Goal: Task Accomplishment & Management: Use online tool/utility

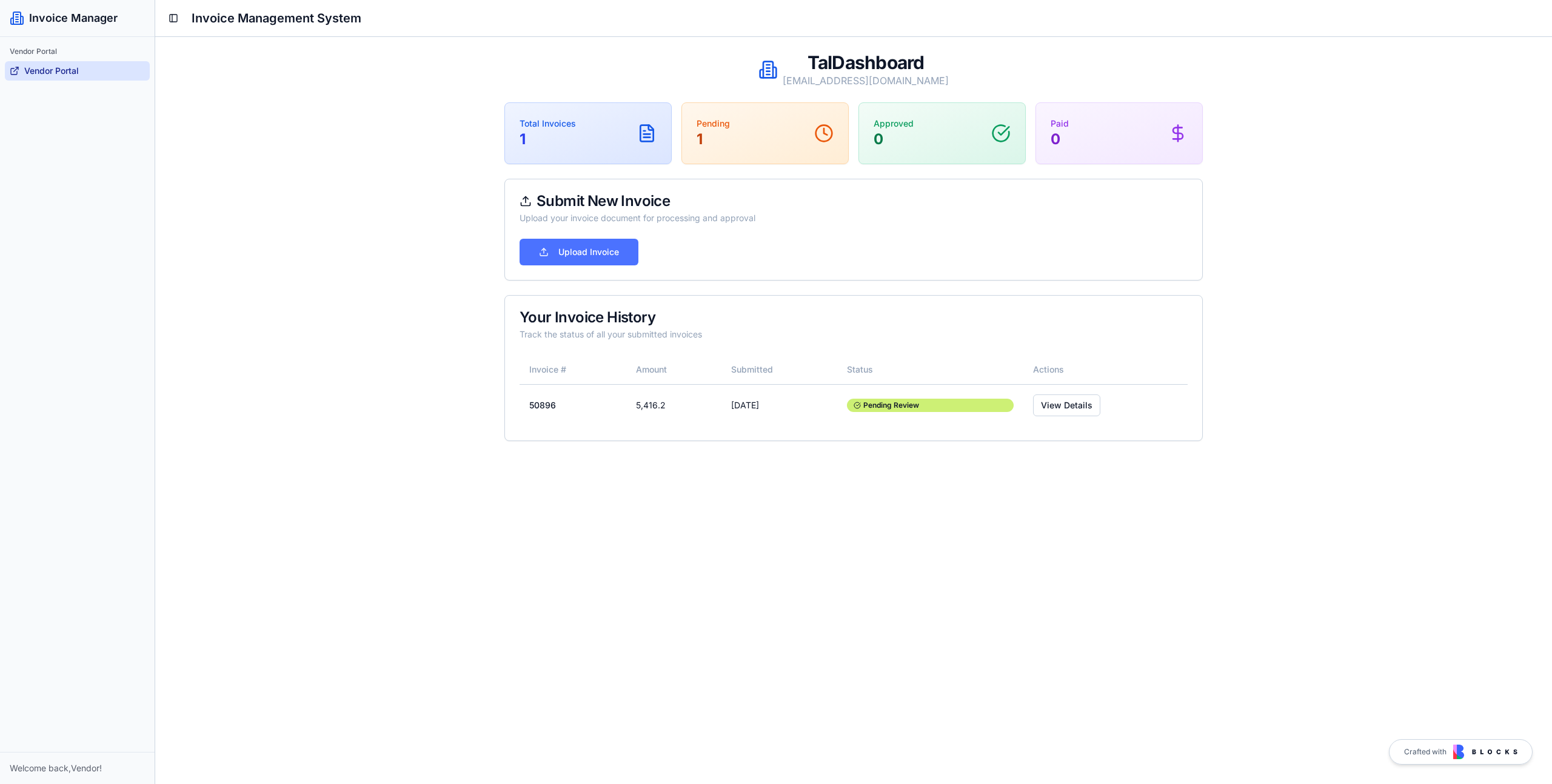
click at [610, 251] on button "Upload Invoice" at bounding box center [579, 252] width 119 height 26
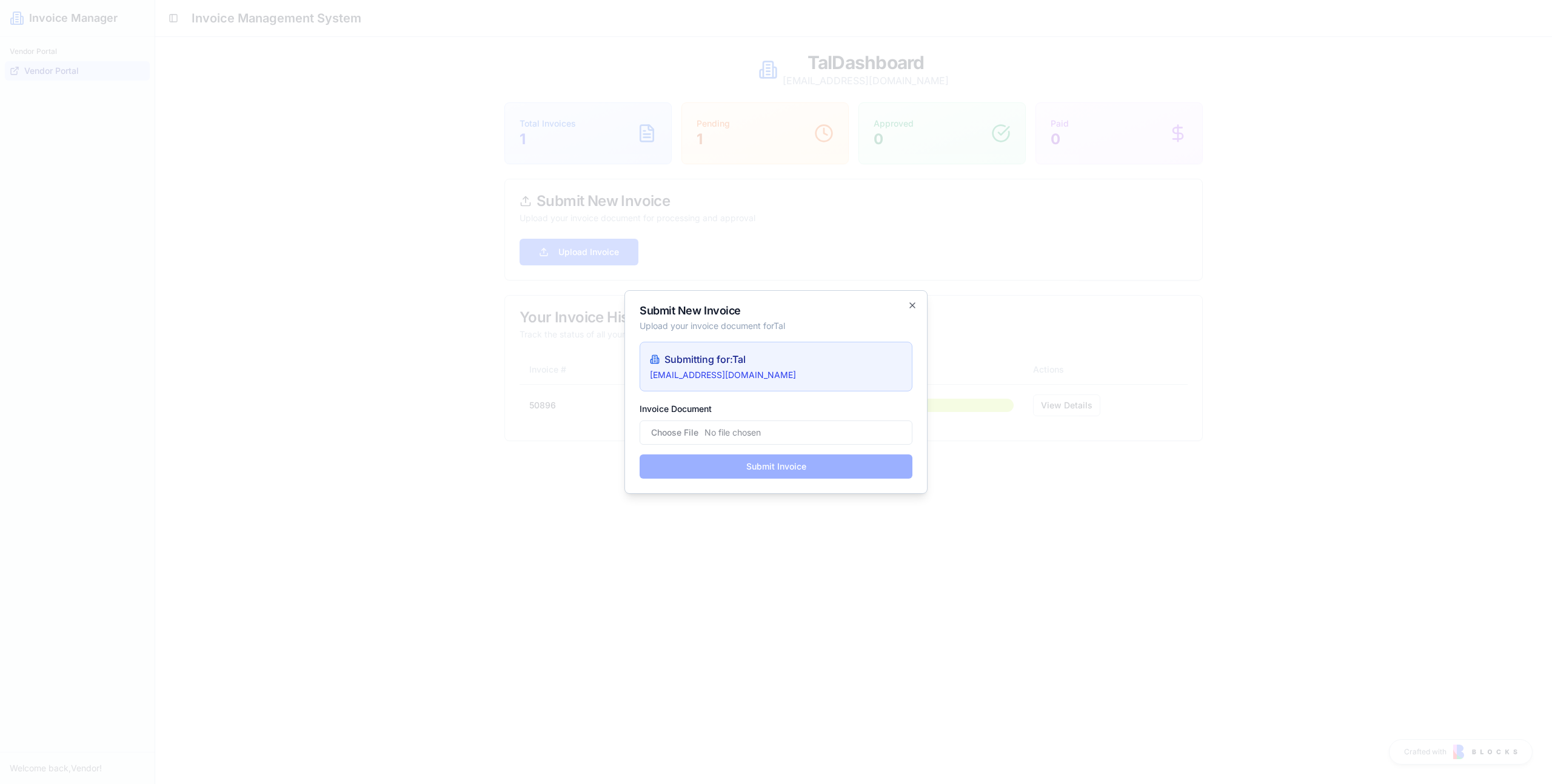
click at [726, 433] on input "Invoice Document" at bounding box center [776, 433] width 273 height 24
type input "**********"
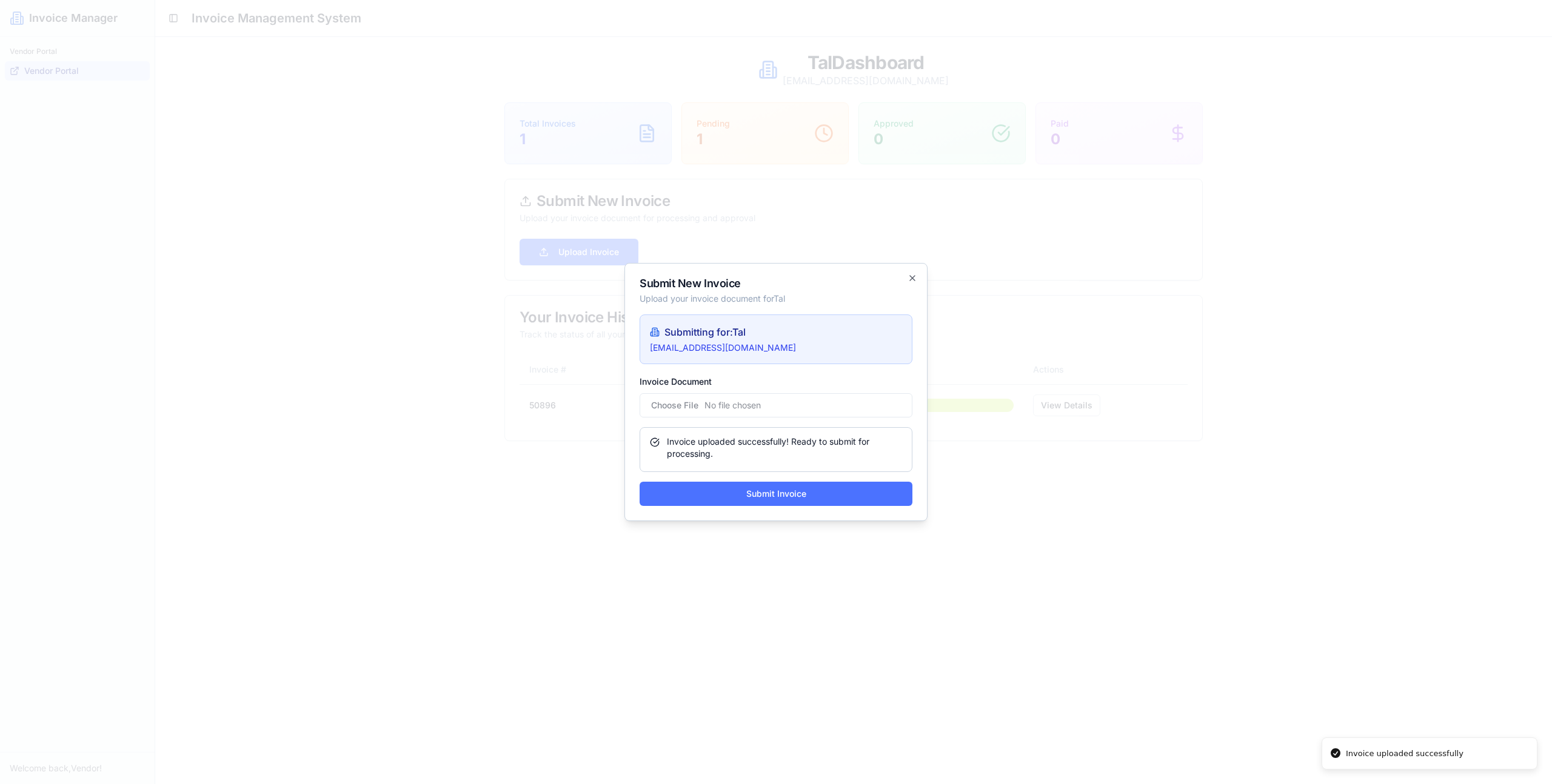
click at [825, 489] on button "Submit Invoice" at bounding box center [776, 494] width 273 height 24
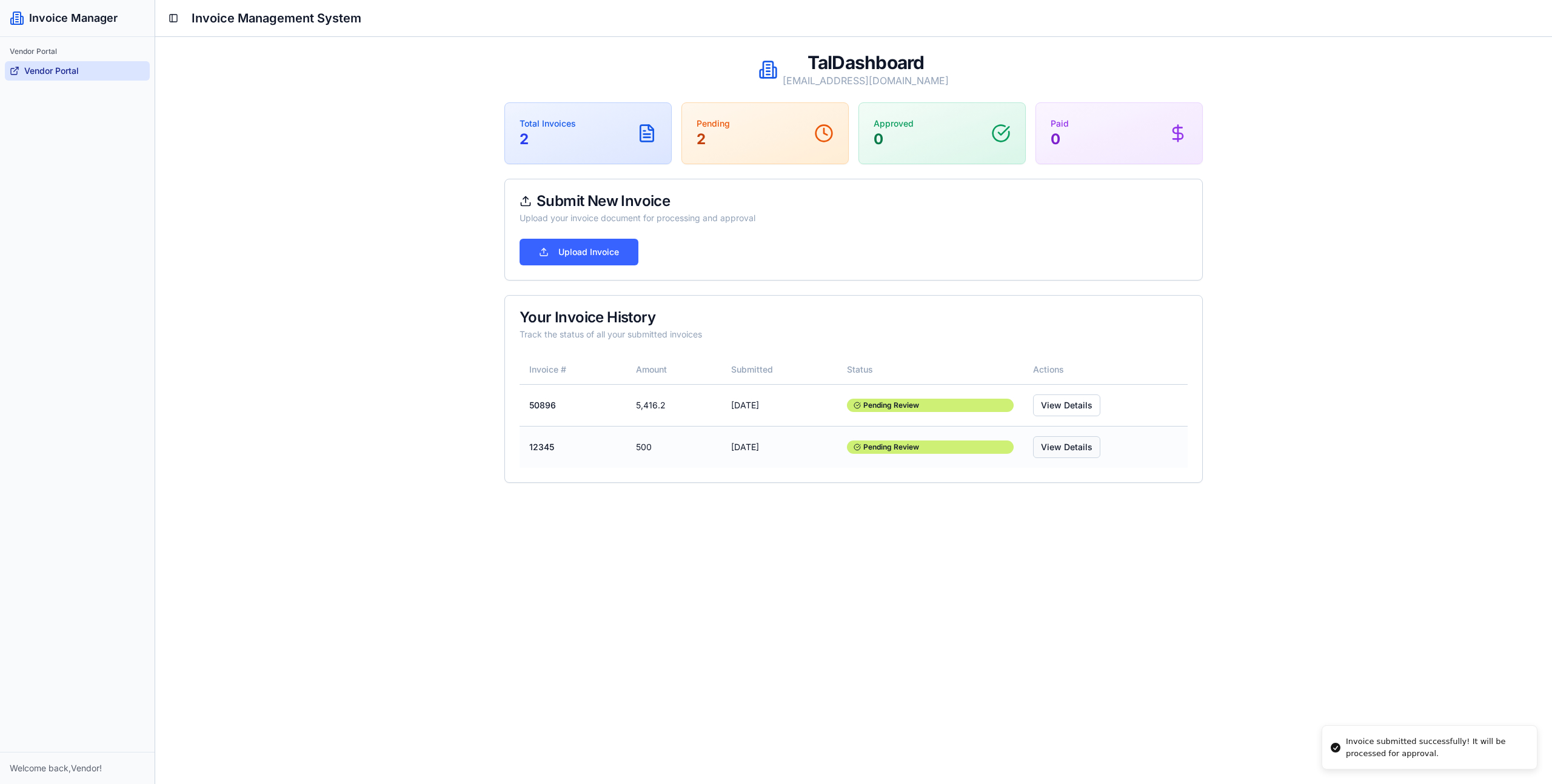
click at [1098, 444] on button "View Details" at bounding box center [1067, 447] width 67 height 21
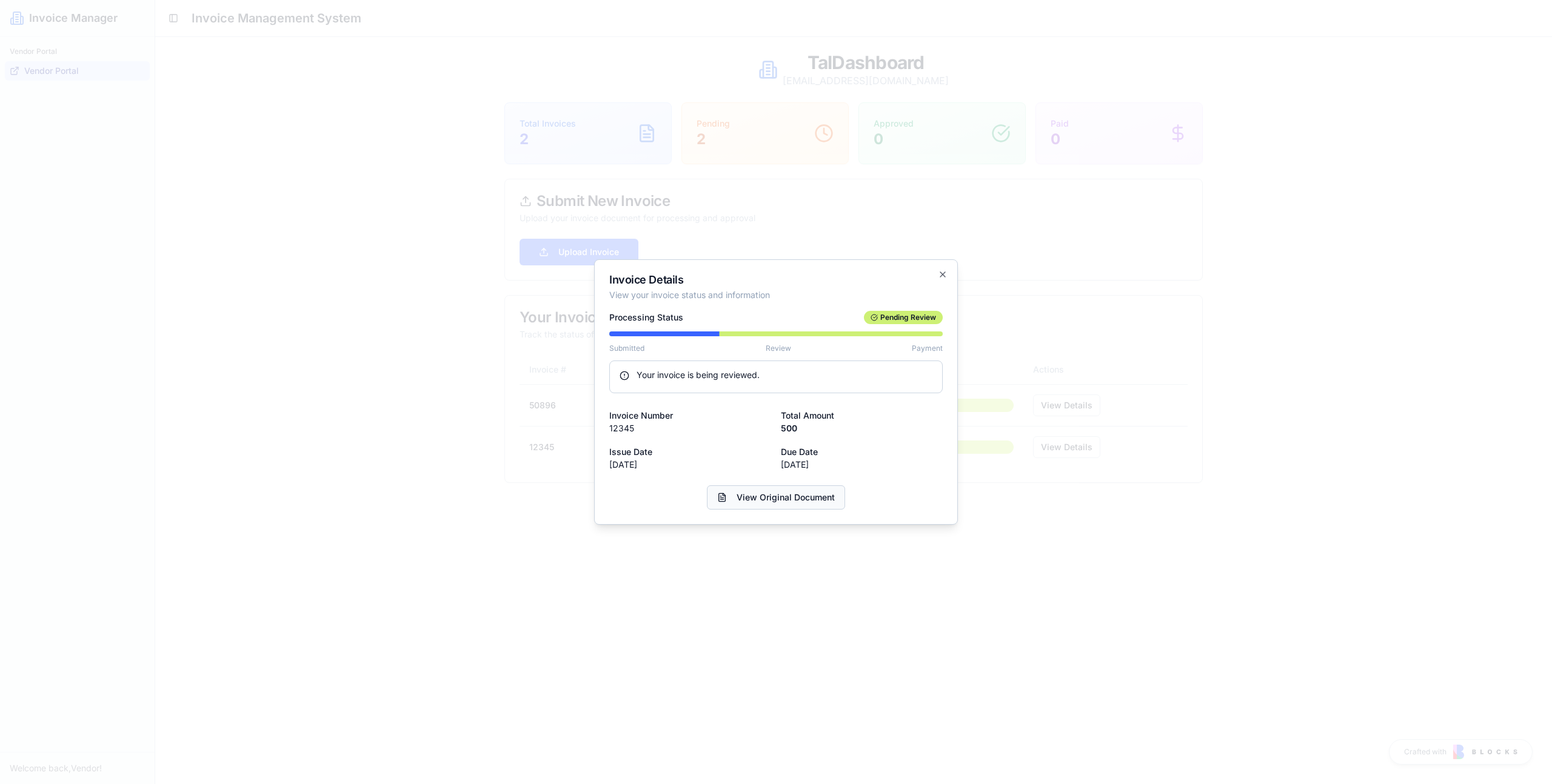
click at [821, 490] on link "View Original Document" at bounding box center [776, 497] width 139 height 24
